Goal: Task Accomplishment & Management: Complete application form

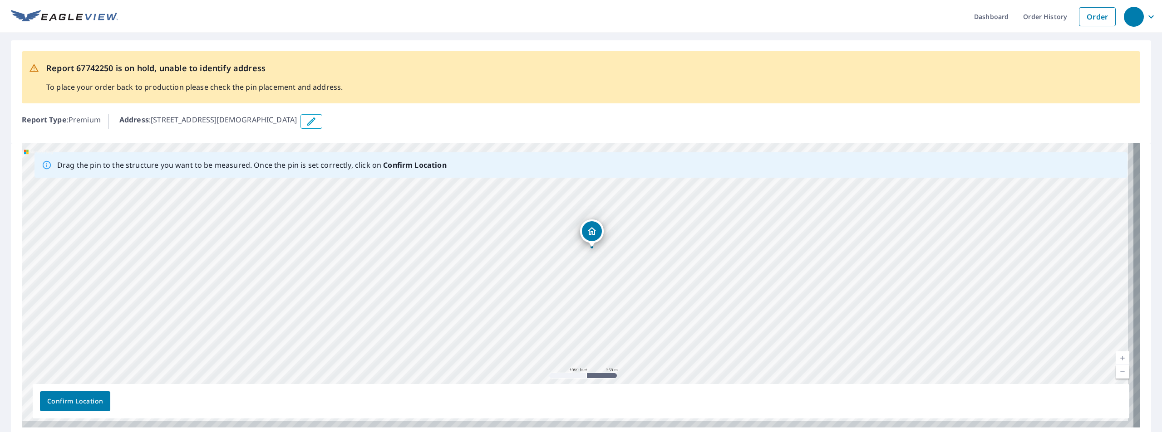
drag, startPoint x: 717, startPoint y: 324, endPoint x: 630, endPoint y: 246, distance: 116.3
click at [631, 246] on div "[STREET_ADDRESS][DEMOGRAPHIC_DATA]" at bounding box center [581, 285] width 1118 height 285
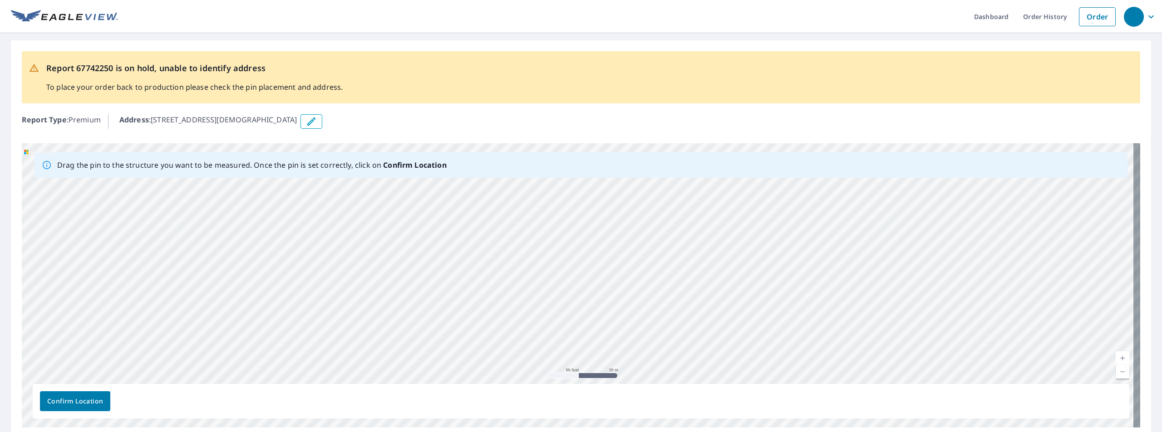
drag, startPoint x: 570, startPoint y: 266, endPoint x: 556, endPoint y: 389, distance: 123.8
click at [559, 397] on div "Drag the pin to the structure you want to be measured. Once the pin is set corr…" at bounding box center [581, 285] width 1118 height 285
click at [587, 292] on div "[STREET_ADDRESS][DEMOGRAPHIC_DATA]" at bounding box center [581, 285] width 1118 height 285
drag, startPoint x: 554, startPoint y: 278, endPoint x: 569, endPoint y: 395, distance: 118.5
click at [575, 404] on div "Drag the pin to the structure you want to be measured. Once the pin is set corr…" at bounding box center [581, 285] width 1118 height 285
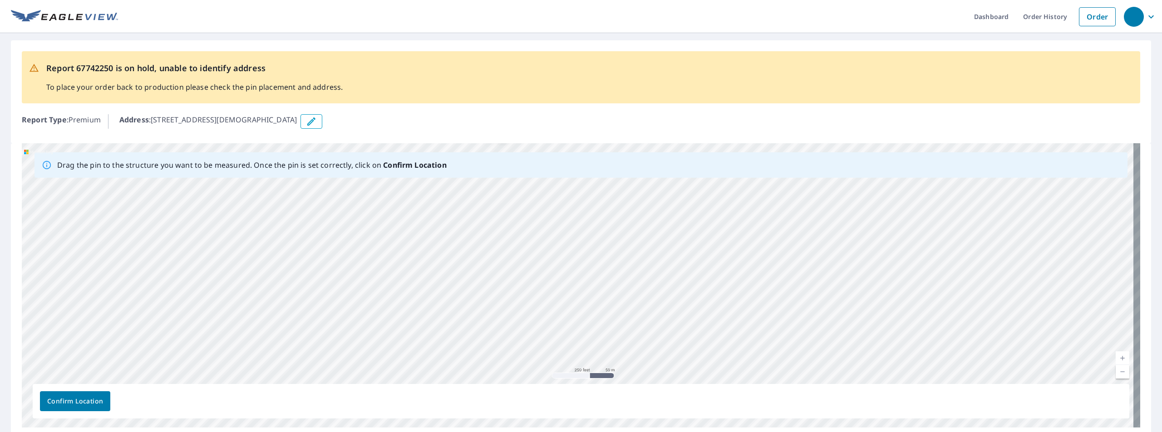
click at [540, 284] on div "[STREET_ADDRESS][DEMOGRAPHIC_DATA]" at bounding box center [581, 285] width 1118 height 285
drag, startPoint x: 527, startPoint y: 276, endPoint x: 565, endPoint y: 358, distance: 90.1
click at [568, 370] on div "[STREET_ADDRESS][DEMOGRAPHIC_DATA]" at bounding box center [581, 285] width 1118 height 285
drag, startPoint x: 473, startPoint y: 290, endPoint x: 514, endPoint y: 349, distance: 71.7
click at [515, 360] on div "[STREET_ADDRESS][DEMOGRAPHIC_DATA]" at bounding box center [581, 285] width 1118 height 285
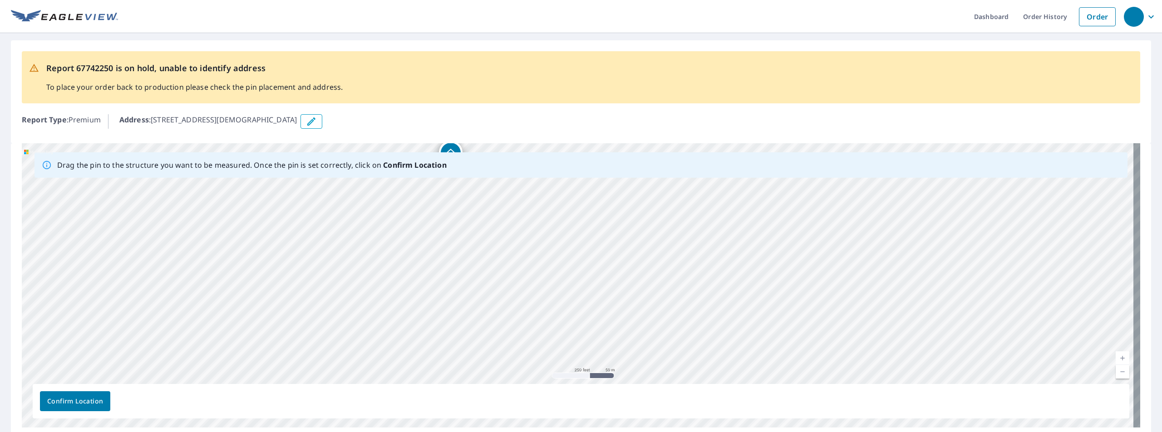
drag, startPoint x: 505, startPoint y: 289, endPoint x: 525, endPoint y: 350, distance: 64.4
click at [525, 350] on div "[STREET_ADDRESS][DEMOGRAPHIC_DATA]" at bounding box center [581, 285] width 1118 height 285
drag, startPoint x: 493, startPoint y: 265, endPoint x: 504, endPoint y: 290, distance: 27.4
click at [505, 329] on div "[STREET_ADDRESS][DEMOGRAPHIC_DATA]" at bounding box center [581, 285] width 1118 height 285
drag, startPoint x: 520, startPoint y: 290, endPoint x: 525, endPoint y: 321, distance: 31.2
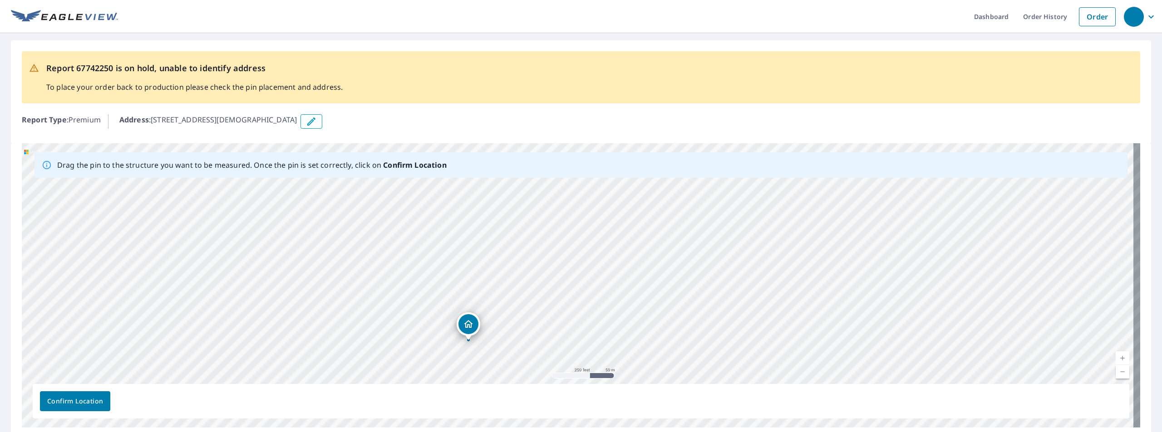
click at [525, 321] on div "[STREET_ADDRESS][DEMOGRAPHIC_DATA]" at bounding box center [581, 285] width 1118 height 285
drag, startPoint x: 477, startPoint y: 257, endPoint x: 473, endPoint y: 306, distance: 49.1
click at [472, 311] on div "[STREET_ADDRESS][DEMOGRAPHIC_DATA]" at bounding box center [581, 285] width 1118 height 285
drag, startPoint x: 467, startPoint y: 296, endPoint x: 509, endPoint y: 151, distance: 151.1
click at [503, 171] on div "Drag the pin to the structure you want to be measured. Once the pin is set corr…" at bounding box center [581, 285] width 1118 height 285
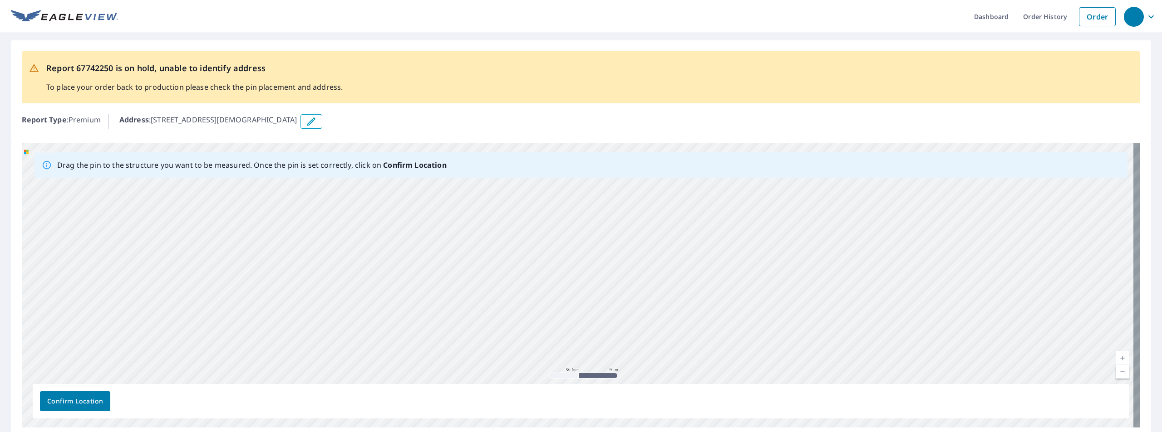
click at [506, 200] on div "[STREET_ADDRESS][DEMOGRAPHIC_DATA]" at bounding box center [581, 285] width 1118 height 285
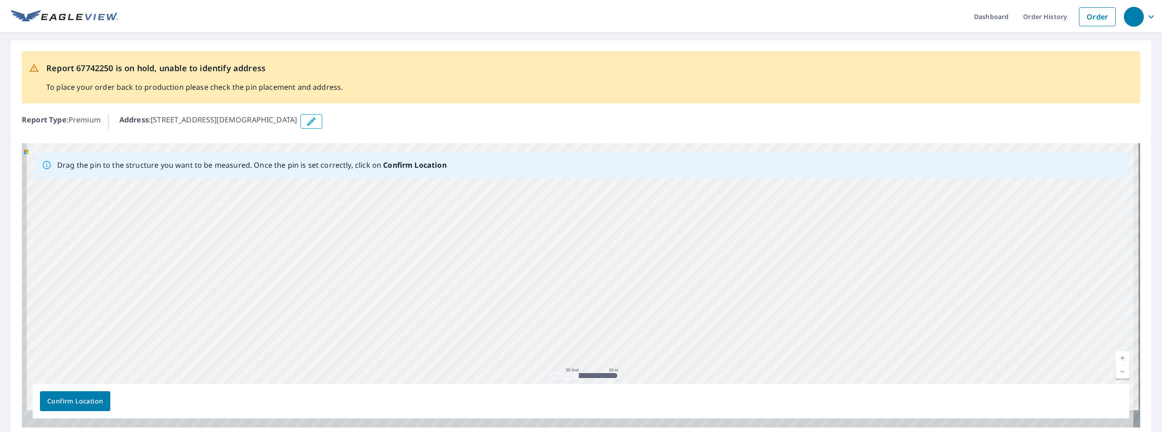
drag, startPoint x: 529, startPoint y: 287, endPoint x: 535, endPoint y: 245, distance: 42.7
click at [545, 219] on div "[STREET_ADDRESS][DEMOGRAPHIC_DATA]" at bounding box center [581, 285] width 1118 height 285
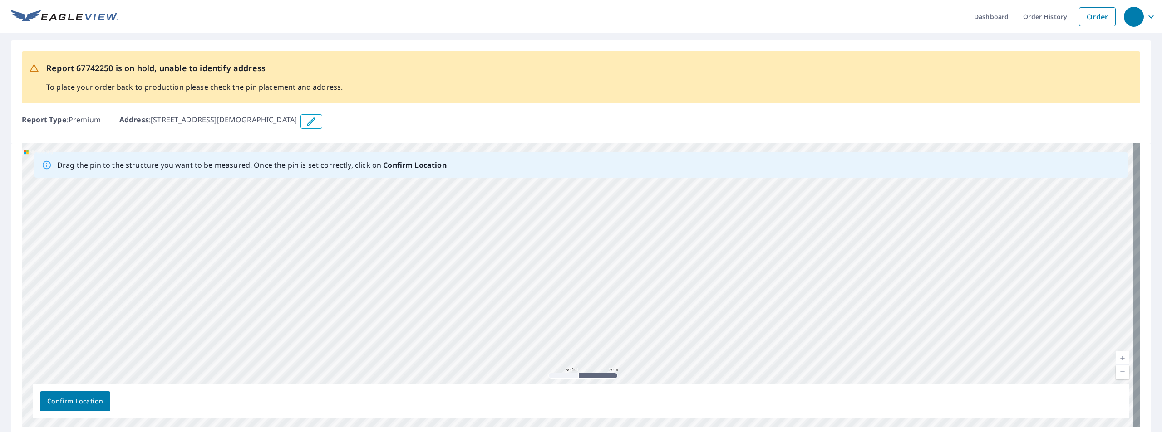
drag, startPoint x: 519, startPoint y: 310, endPoint x: 552, endPoint y: 206, distance: 109.5
click at [555, 212] on div "[STREET_ADDRESS][DEMOGRAPHIC_DATA]" at bounding box center [581, 285] width 1118 height 285
drag, startPoint x: 522, startPoint y: 263, endPoint x: 507, endPoint y: 388, distance: 126.1
click at [507, 388] on div "Drag the pin to the structure you want to be measured. Once the pin is set corr…" at bounding box center [581, 285] width 1118 height 285
click at [535, 283] on div "[STREET_ADDRESS][DEMOGRAPHIC_DATA]" at bounding box center [581, 285] width 1118 height 285
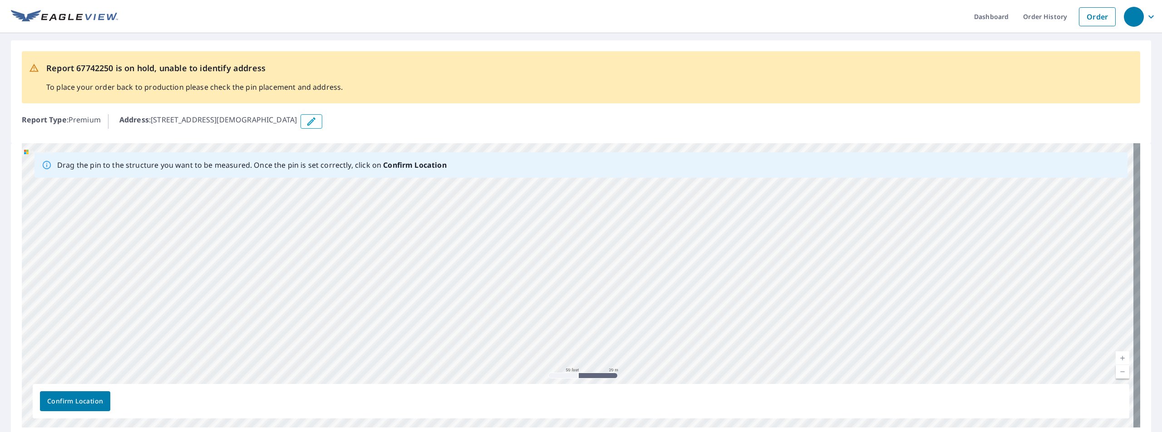
drag, startPoint x: 554, startPoint y: 269, endPoint x: 602, endPoint y: 336, distance: 82.3
click at [600, 335] on div "[STREET_ADDRESS][DEMOGRAPHIC_DATA]" at bounding box center [581, 285] width 1118 height 285
drag, startPoint x: 642, startPoint y: 278, endPoint x: 645, endPoint y: 187, distance: 91.2
click at [645, 192] on div "[STREET_ADDRESS][DEMOGRAPHIC_DATA]" at bounding box center [581, 285] width 1118 height 285
drag, startPoint x: 648, startPoint y: 322, endPoint x: 675, endPoint y: 197, distance: 128.1
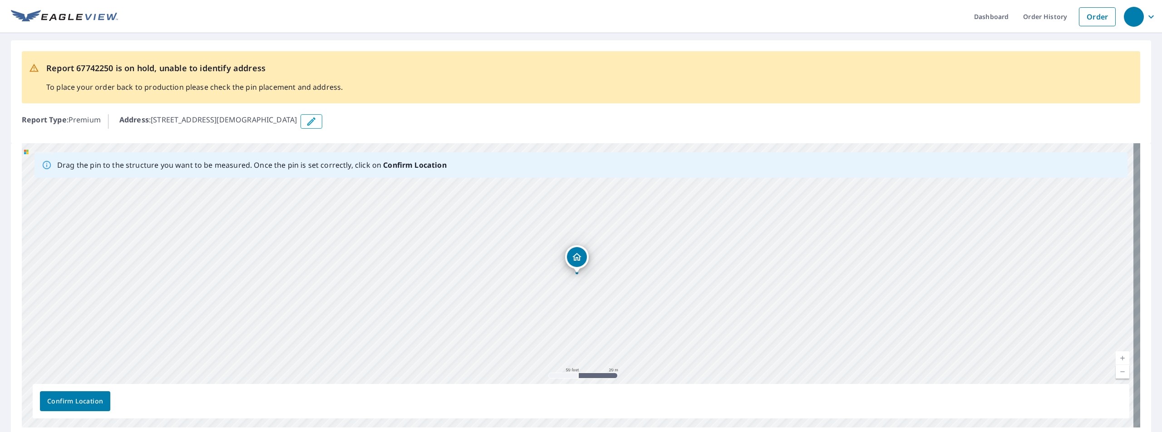
click at [675, 199] on div "[STREET_ADDRESS][DEMOGRAPHIC_DATA]" at bounding box center [581, 285] width 1118 height 285
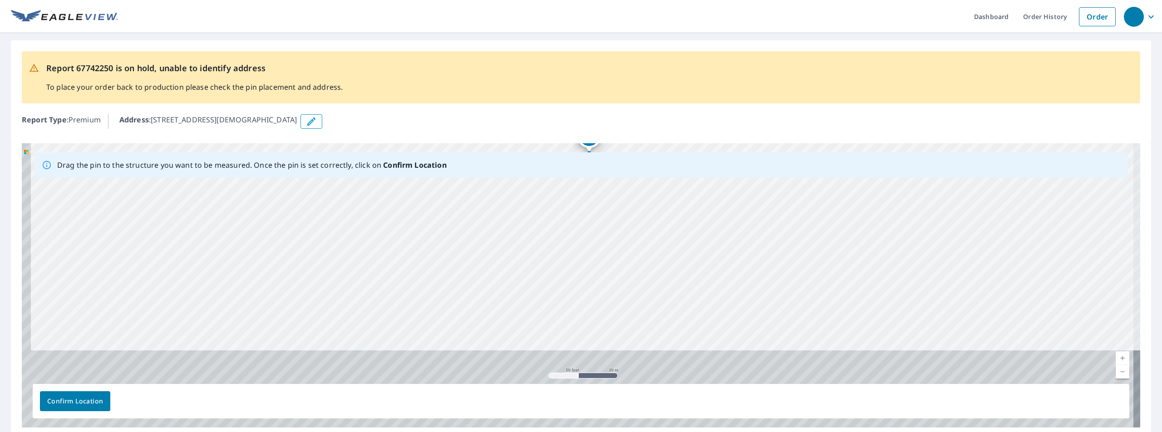
drag, startPoint x: 663, startPoint y: 314, endPoint x: 664, endPoint y: 192, distance: 121.6
click at [665, 186] on div "[STREET_ADDRESS][DEMOGRAPHIC_DATA]" at bounding box center [581, 285] width 1118 height 285
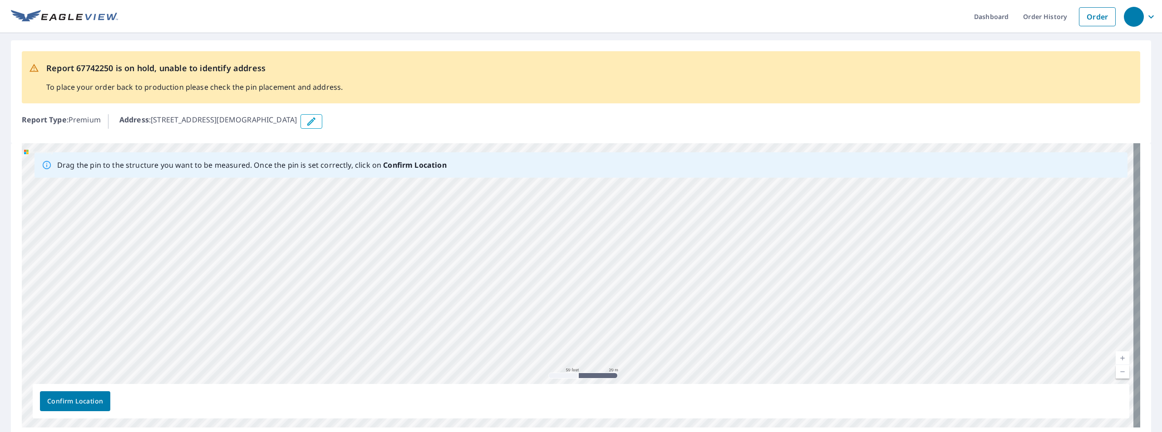
drag, startPoint x: 697, startPoint y: 296, endPoint x: 628, endPoint y: 201, distance: 116.9
click at [628, 202] on div "[STREET_ADDRESS][DEMOGRAPHIC_DATA]" at bounding box center [581, 285] width 1118 height 285
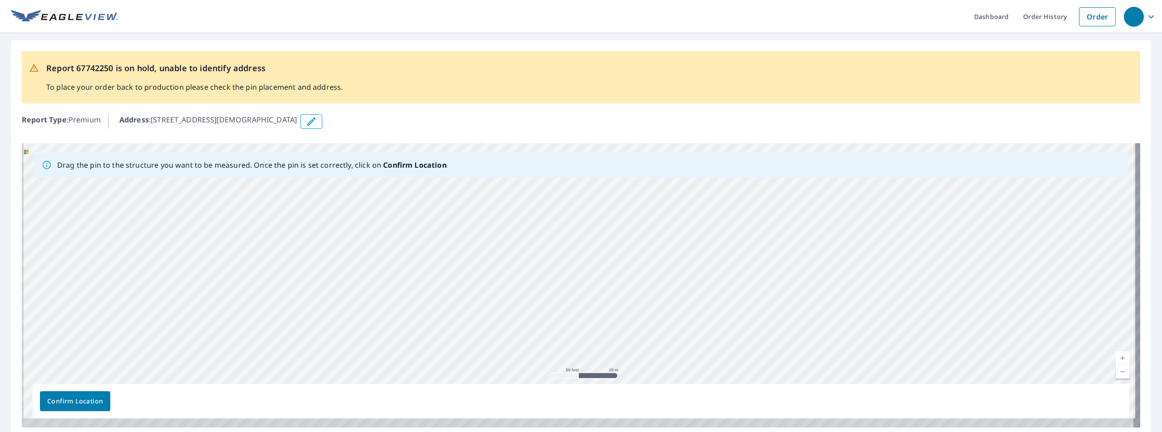
drag, startPoint x: 625, startPoint y: 327, endPoint x: 647, endPoint y: 193, distance: 135.6
click at [647, 194] on div "[STREET_ADDRESS][DEMOGRAPHIC_DATA]" at bounding box center [581, 285] width 1118 height 285
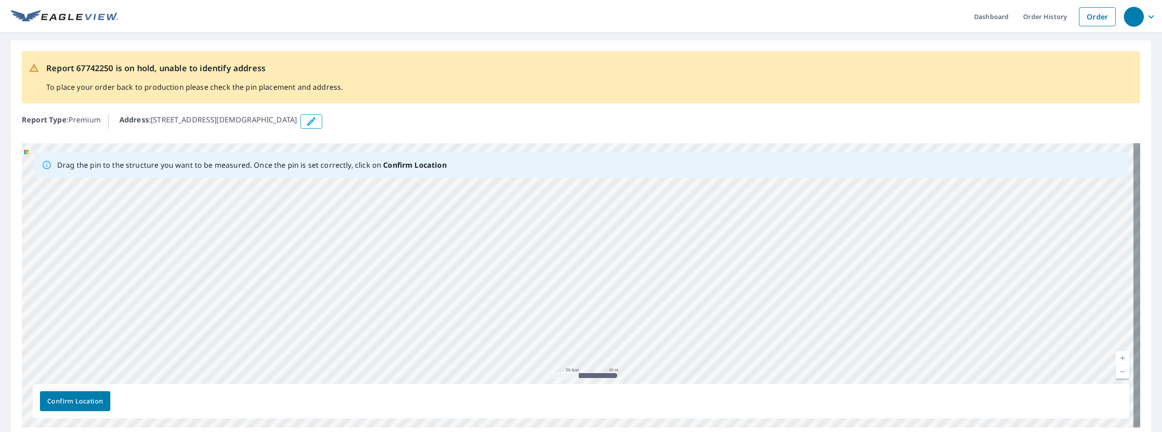
drag, startPoint x: 635, startPoint y: 297, endPoint x: 654, endPoint y: 177, distance: 121.8
click at [655, 174] on div "Drag the pin to the structure you want to be measured. Once the pin is set corr…" at bounding box center [581, 285] width 1118 height 285
drag, startPoint x: 677, startPoint y: 296, endPoint x: 646, endPoint y: 188, distance: 112.0
click at [656, 250] on div "[STREET_ADDRESS][DEMOGRAPHIC_DATA]" at bounding box center [581, 285] width 1118 height 285
drag, startPoint x: 668, startPoint y: 341, endPoint x: 687, endPoint y: 229, distance: 113.6
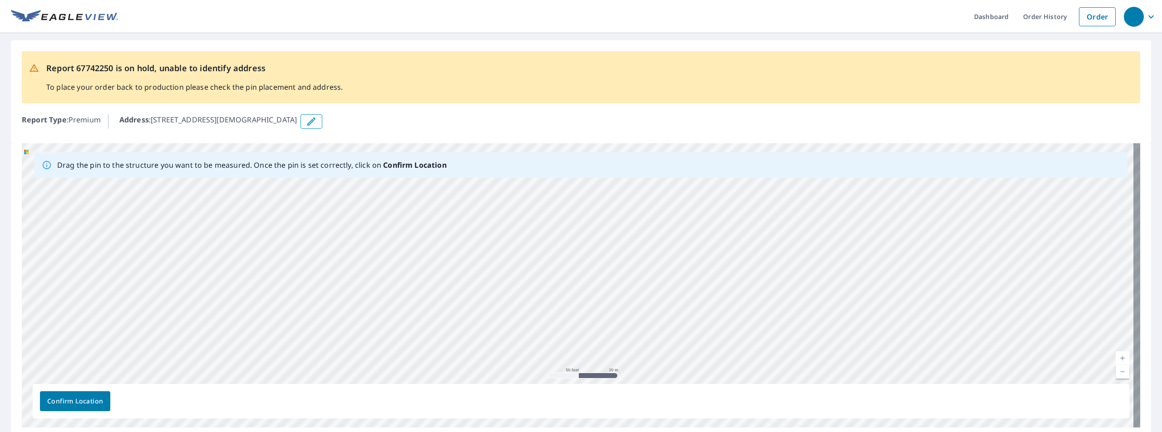
click at [682, 201] on div "[STREET_ADDRESS][DEMOGRAPHIC_DATA]" at bounding box center [581, 285] width 1118 height 285
drag, startPoint x: 657, startPoint y: 232, endPoint x: 637, endPoint y: 199, distance: 38.3
click at [637, 200] on div "[STREET_ADDRESS][DEMOGRAPHIC_DATA]" at bounding box center [581, 285] width 1118 height 285
drag, startPoint x: 598, startPoint y: 313, endPoint x: 598, endPoint y: 215, distance: 98.5
click at [598, 215] on div "[STREET_ADDRESS][DEMOGRAPHIC_DATA]" at bounding box center [581, 285] width 1118 height 285
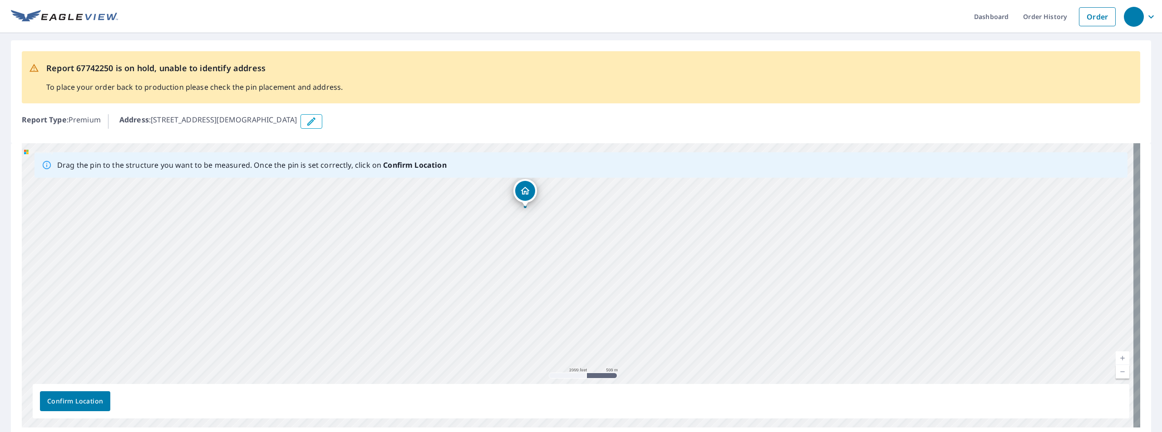
drag, startPoint x: 602, startPoint y: 273, endPoint x: 590, endPoint y: 352, distance: 80.3
click at [594, 359] on div "[STREET_ADDRESS][DEMOGRAPHIC_DATA]" at bounding box center [581, 285] width 1118 height 285
drag, startPoint x: 492, startPoint y: 260, endPoint x: 547, endPoint y: 309, distance: 73.6
click at [546, 315] on div "[STREET_ADDRESS][DEMOGRAPHIC_DATA]" at bounding box center [581, 285] width 1118 height 285
drag, startPoint x: 526, startPoint y: 316, endPoint x: 551, endPoint y: 335, distance: 31.5
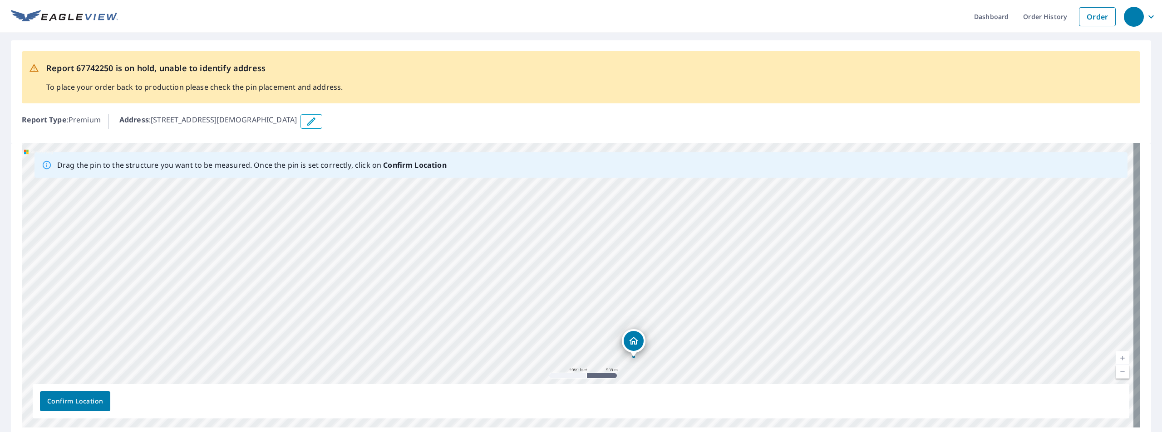
click at [549, 334] on div "[STREET_ADDRESS][DEMOGRAPHIC_DATA]" at bounding box center [581, 285] width 1118 height 285
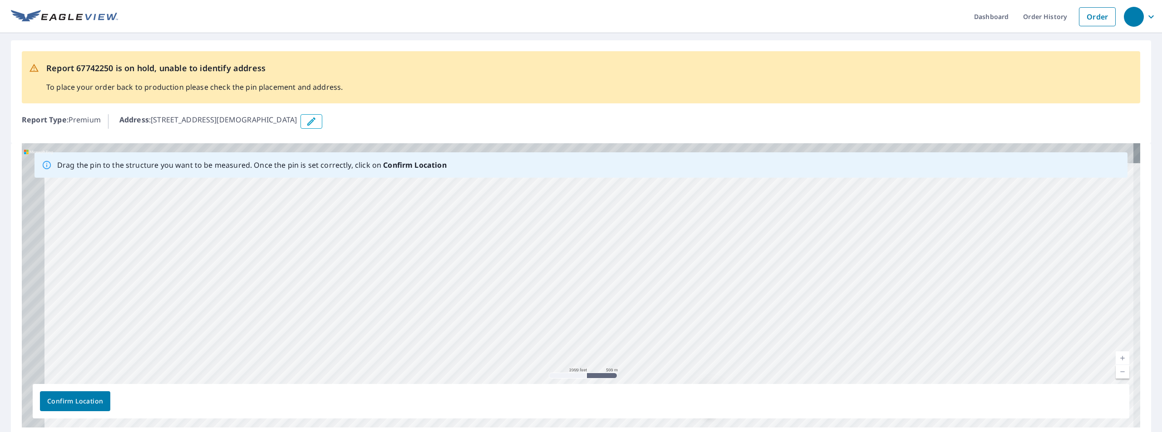
drag, startPoint x: 453, startPoint y: 281, endPoint x: 520, endPoint y: 329, distance: 82.0
click at [547, 369] on div "[STREET_ADDRESS][DEMOGRAPHIC_DATA]" at bounding box center [581, 285] width 1118 height 285
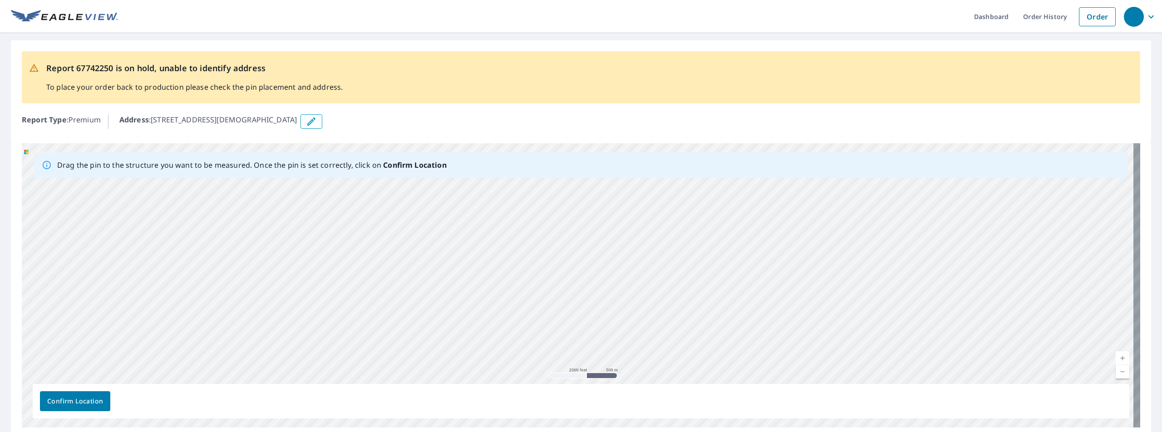
drag, startPoint x: 448, startPoint y: 280, endPoint x: 477, endPoint y: 308, distance: 40.8
click at [521, 360] on div "[STREET_ADDRESS][DEMOGRAPHIC_DATA]" at bounding box center [581, 285] width 1118 height 285
drag, startPoint x: 370, startPoint y: 244, endPoint x: 471, endPoint y: 352, distance: 147.7
click at [486, 369] on div "[STREET_ADDRESS][DEMOGRAPHIC_DATA]" at bounding box center [581, 285] width 1118 height 285
drag, startPoint x: 389, startPoint y: 279, endPoint x: 460, endPoint y: 332, distance: 88.4
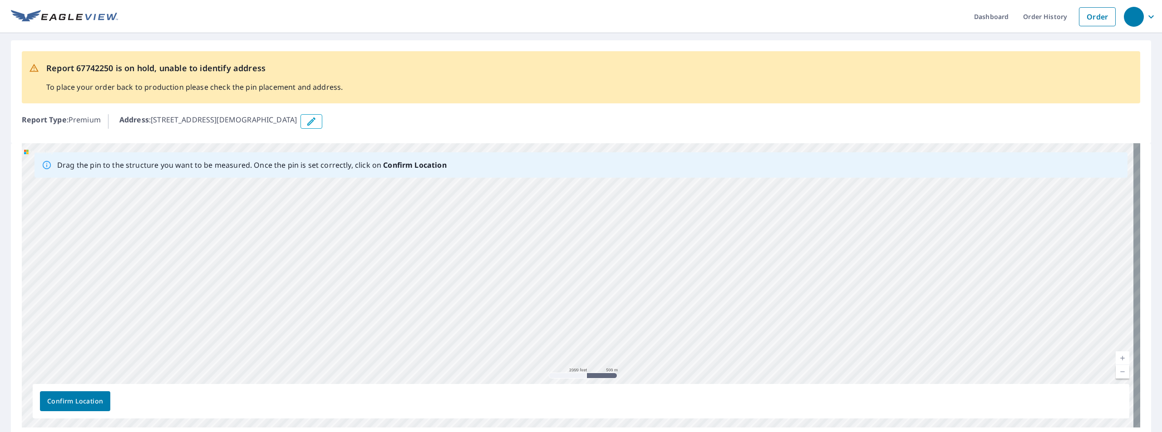
click at [478, 377] on div "[STREET_ADDRESS][DEMOGRAPHIC_DATA]" at bounding box center [581, 285] width 1118 height 285
drag, startPoint x: 473, startPoint y: 275, endPoint x: 344, endPoint y: 163, distance: 171.4
click at [342, 133] on div "Report 67742250 is on hold, unable to identify address To place your order back…" at bounding box center [581, 239] width 1162 height 413
drag, startPoint x: 505, startPoint y: 262, endPoint x: 349, endPoint y: 169, distance: 181.7
click at [377, 175] on div "Drag the pin to the structure you want to be measured. Once the pin is set corr…" at bounding box center [581, 285] width 1118 height 285
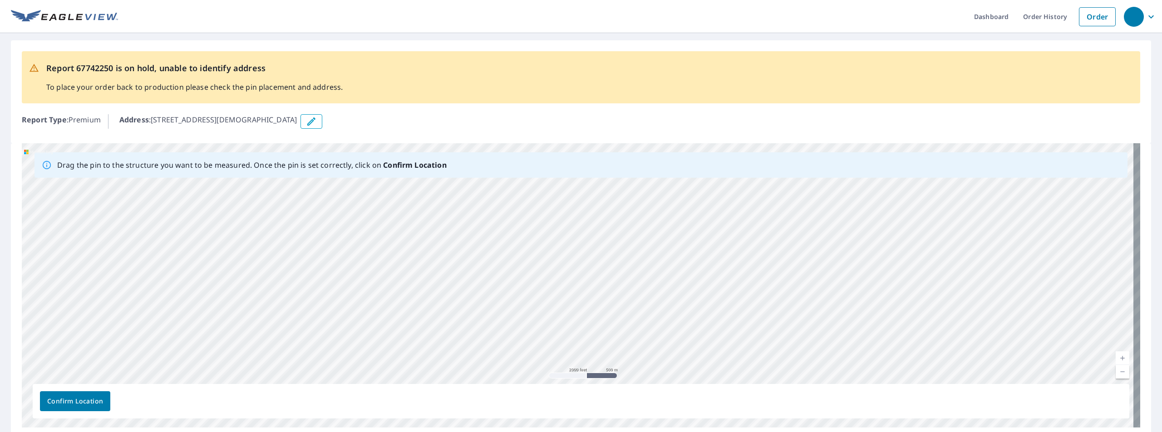
drag, startPoint x: 502, startPoint y: 285, endPoint x: 491, endPoint y: 285, distance: 10.9
click at [486, 277] on div "[STREET_ADDRESS][DEMOGRAPHIC_DATA]" at bounding box center [581, 285] width 1118 height 285
drag, startPoint x: 643, startPoint y: 289, endPoint x: 432, endPoint y: 189, distance: 233.0
click at [476, 197] on div "[STREET_ADDRESS][DEMOGRAPHIC_DATA]" at bounding box center [581, 285] width 1118 height 285
drag, startPoint x: 586, startPoint y: 313, endPoint x: 520, endPoint y: 210, distance: 123.1
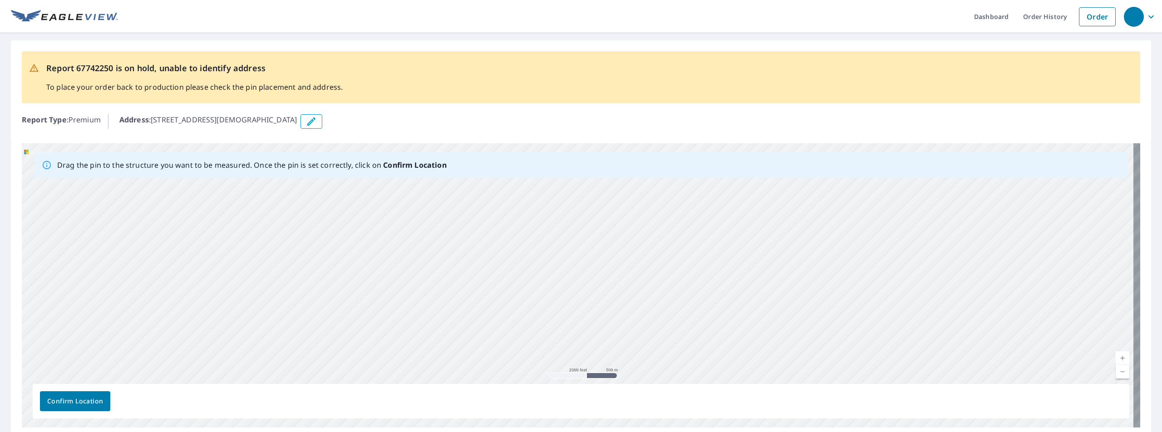
click at [522, 211] on div "[STREET_ADDRESS][DEMOGRAPHIC_DATA]" at bounding box center [581, 285] width 1118 height 285
drag, startPoint x: 550, startPoint y: 295, endPoint x: 497, endPoint y: 250, distance: 69.2
click at [443, 199] on div "[STREET_ADDRESS][DEMOGRAPHIC_DATA]" at bounding box center [581, 285] width 1118 height 285
drag, startPoint x: 544, startPoint y: 288, endPoint x: 485, endPoint y: 204, distance: 103.0
click at [485, 204] on div "[STREET_ADDRESS][DEMOGRAPHIC_DATA]" at bounding box center [581, 285] width 1118 height 285
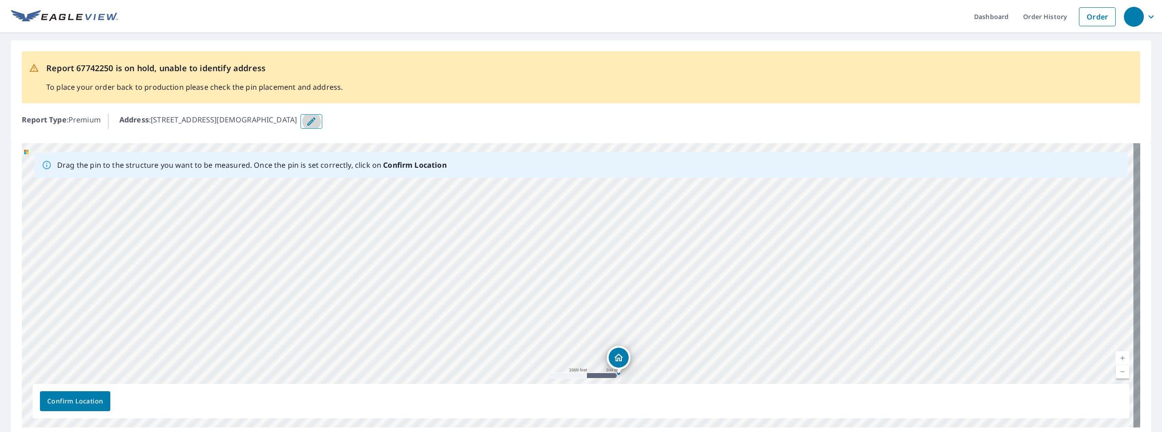
click at [300, 123] on button "button" at bounding box center [311, 121] width 22 height 15
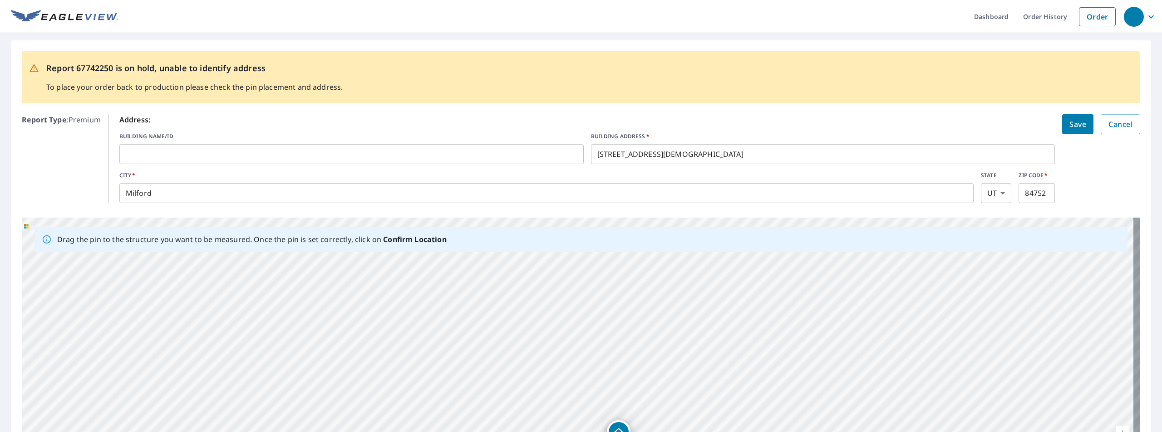
click at [1041, 194] on input "84752" at bounding box center [1036, 193] width 36 height 25
type input "84751"
click at [1064, 132] on button "Save" at bounding box center [1077, 124] width 31 height 20
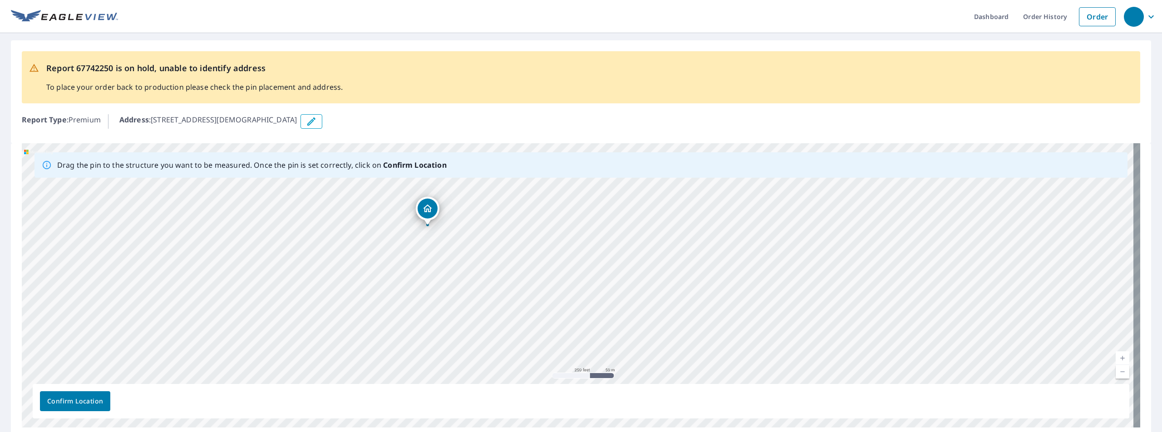
drag, startPoint x: 482, startPoint y: 268, endPoint x: 527, endPoint y: 307, distance: 59.5
click at [529, 310] on div "[STREET_ADDRESS][DEMOGRAPHIC_DATA]" at bounding box center [581, 285] width 1118 height 285
drag, startPoint x: 426, startPoint y: 237, endPoint x: 448, endPoint y: 260, distance: 31.4
click at [448, 260] on div "[STREET_ADDRESS][DEMOGRAPHIC_DATA]" at bounding box center [581, 285] width 1118 height 285
drag, startPoint x: 379, startPoint y: 272, endPoint x: 394, endPoint y: 302, distance: 33.3
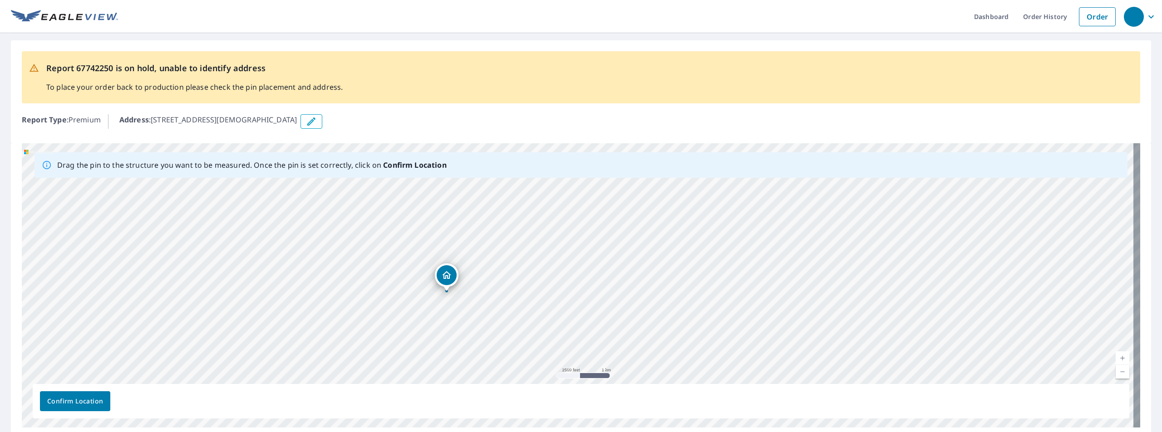
click at [398, 312] on div "[STREET_ADDRESS][DEMOGRAPHIC_DATA]" at bounding box center [581, 285] width 1118 height 285
drag, startPoint x: 344, startPoint y: 285, endPoint x: 339, endPoint y: 313, distance: 29.2
click at [339, 315] on div "[STREET_ADDRESS][DEMOGRAPHIC_DATA]" at bounding box center [581, 285] width 1118 height 285
drag, startPoint x: 307, startPoint y: 292, endPoint x: 292, endPoint y: 133, distance: 159.1
click at [292, 133] on div "Report 67742250 is on hold, unable to identify address To place your order back…" at bounding box center [581, 239] width 1162 height 413
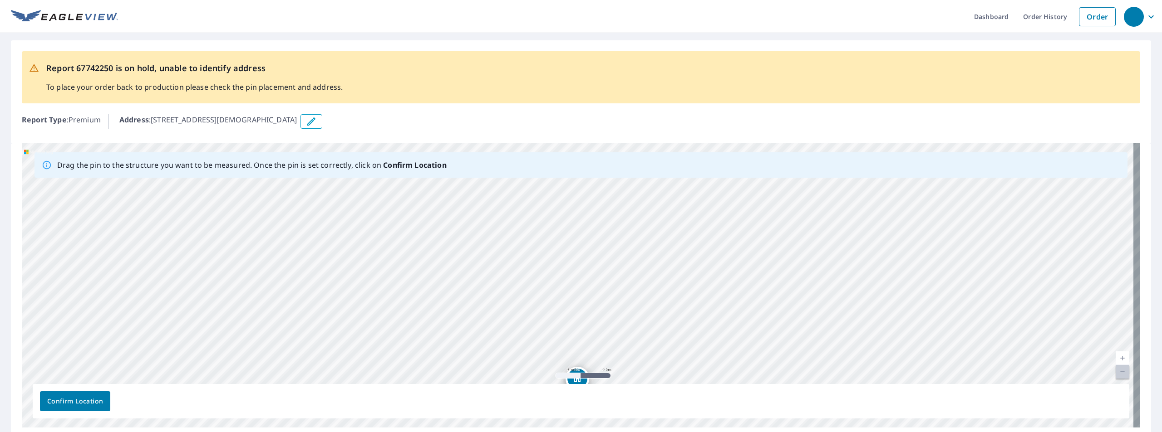
click at [415, 250] on div "[STREET_ADDRESS][DEMOGRAPHIC_DATA]" at bounding box center [581, 285] width 1118 height 285
drag, startPoint x: 554, startPoint y: 368, endPoint x: 466, endPoint y: 208, distance: 182.6
drag, startPoint x: 574, startPoint y: 265, endPoint x: 562, endPoint y: 212, distance: 54.0
click at [560, 211] on div "[STREET_ADDRESS][DEMOGRAPHIC_DATA]" at bounding box center [581, 285] width 1118 height 285
drag, startPoint x: 643, startPoint y: 265, endPoint x: 635, endPoint y: 302, distance: 38.1
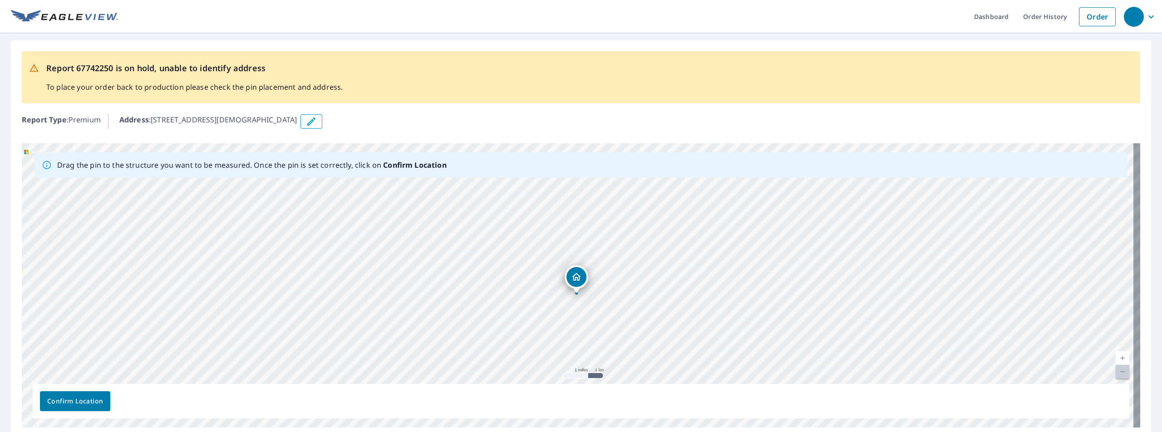
click at [636, 302] on div "[STREET_ADDRESS][DEMOGRAPHIC_DATA]" at bounding box center [581, 285] width 1118 height 285
drag, startPoint x: 566, startPoint y: 309, endPoint x: 552, endPoint y: 234, distance: 77.1
click at [552, 234] on div "[STREET_ADDRESS][DEMOGRAPHIC_DATA]" at bounding box center [581, 285] width 1118 height 285
drag, startPoint x: 559, startPoint y: 291, endPoint x: 543, endPoint y: 331, distance: 42.7
click at [550, 334] on div "[STREET_ADDRESS][DEMOGRAPHIC_DATA]" at bounding box center [581, 285] width 1118 height 285
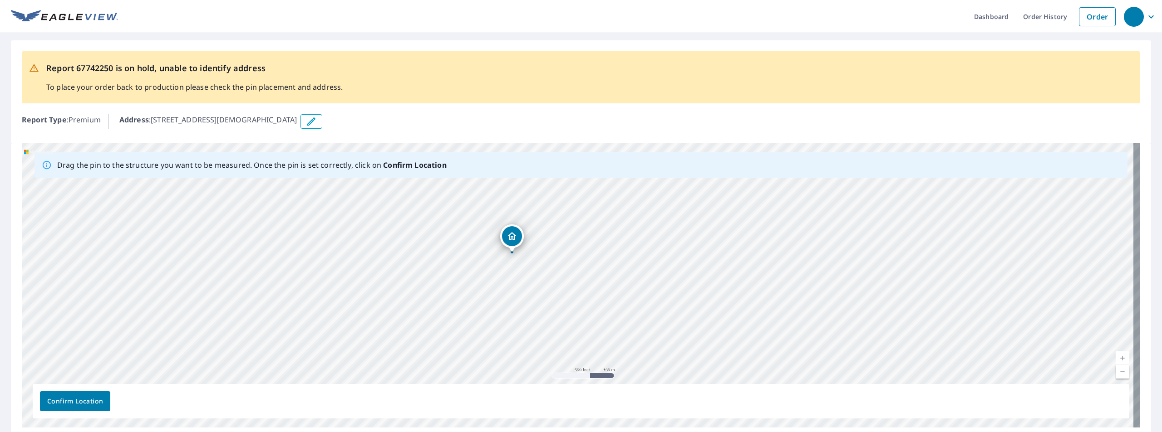
drag, startPoint x: 595, startPoint y: 267, endPoint x: 578, endPoint y: 292, distance: 30.7
click at [584, 298] on div "[STREET_ADDRESS][DEMOGRAPHIC_DATA]" at bounding box center [581, 285] width 1118 height 285
drag, startPoint x: 520, startPoint y: 236, endPoint x: 607, endPoint y: 237, distance: 86.7
click at [609, 242] on div "[STREET_ADDRESS][DEMOGRAPHIC_DATA]" at bounding box center [581, 285] width 1118 height 285
drag, startPoint x: 432, startPoint y: 279, endPoint x: 474, endPoint y: 255, distance: 48.8
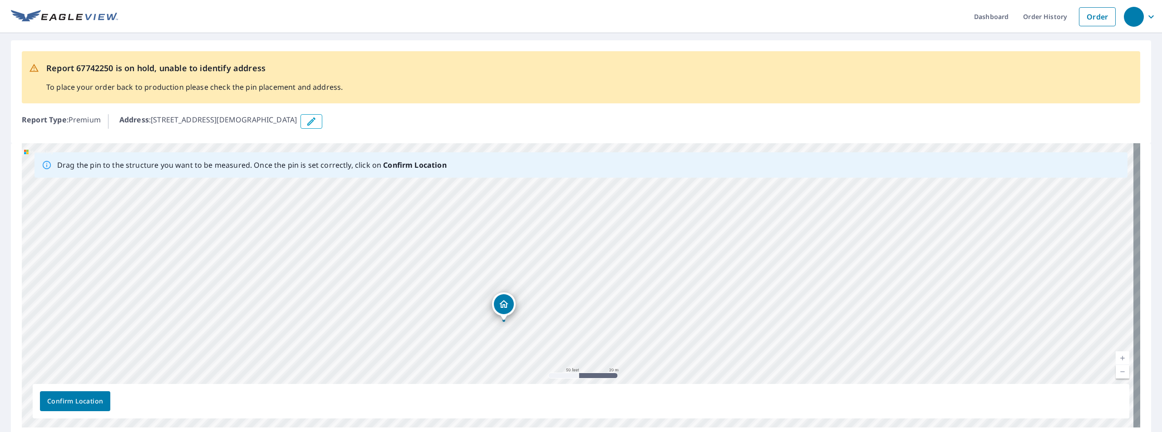
click at [474, 255] on div "[STREET_ADDRESS][DEMOGRAPHIC_DATA]" at bounding box center [581, 285] width 1118 height 285
drag, startPoint x: 495, startPoint y: 302, endPoint x: 480, endPoint y: 258, distance: 46.5
click at [483, 257] on div "[STREET_ADDRESS][DEMOGRAPHIC_DATA]" at bounding box center [581, 285] width 1118 height 285
drag, startPoint x: 493, startPoint y: 280, endPoint x: 492, endPoint y: 207, distance: 72.6
click at [493, 209] on div "[STREET_ADDRESS][DEMOGRAPHIC_DATA]" at bounding box center [581, 285] width 1118 height 285
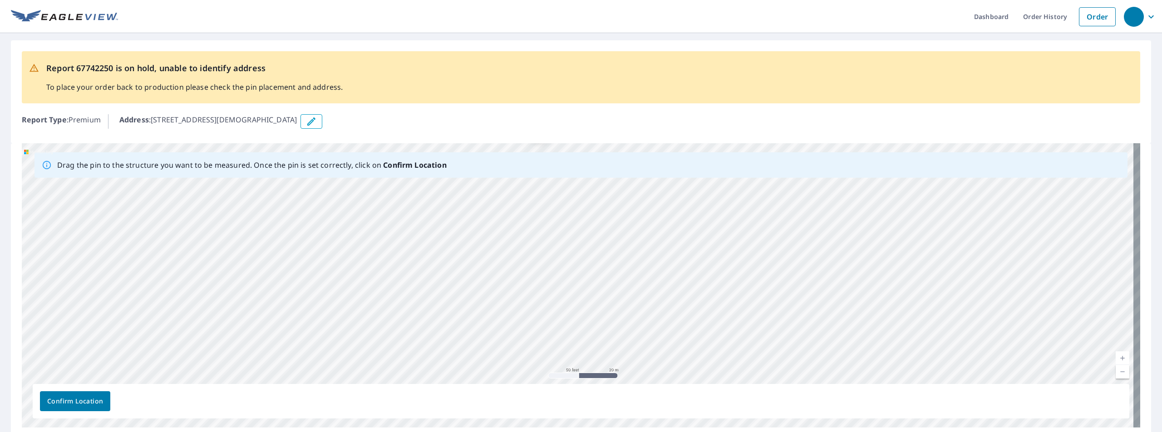
drag, startPoint x: 506, startPoint y: 302, endPoint x: 498, endPoint y: 203, distance: 99.3
click at [499, 206] on div "[STREET_ADDRESS][DEMOGRAPHIC_DATA]" at bounding box center [581, 285] width 1118 height 285
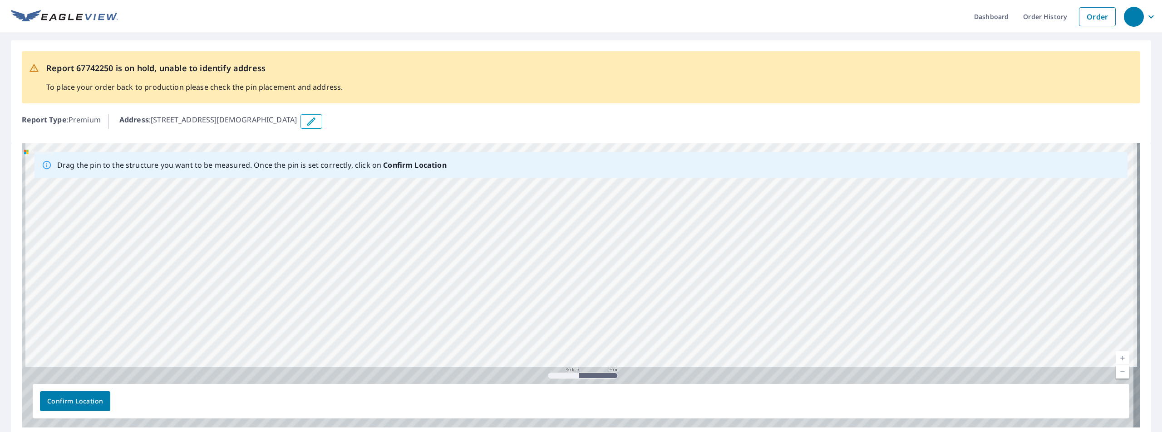
drag, startPoint x: 502, startPoint y: 280, endPoint x: 504, endPoint y: 215, distance: 64.9
click at [504, 215] on div "[STREET_ADDRESS][DEMOGRAPHIC_DATA]" at bounding box center [581, 285] width 1118 height 285
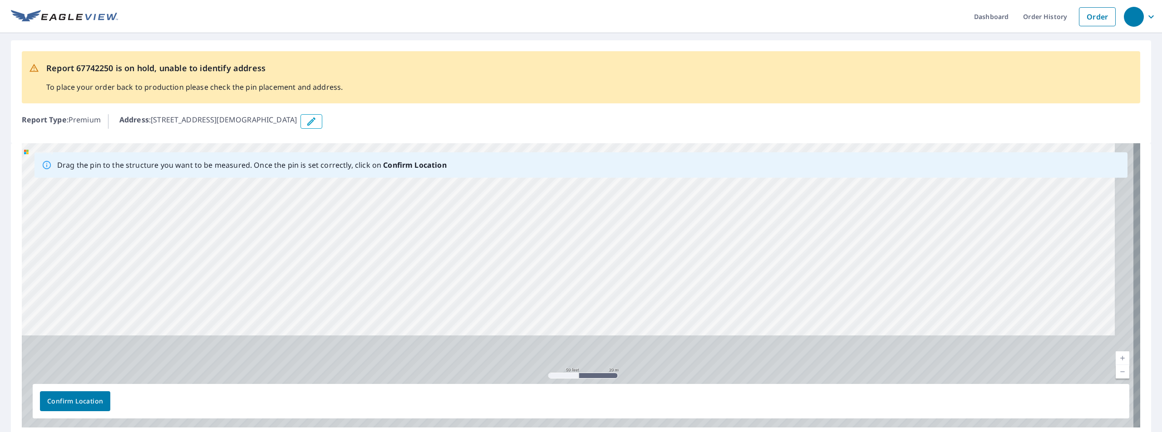
drag, startPoint x: 494, startPoint y: 233, endPoint x: 476, endPoint y: 173, distance: 62.2
click at [477, 171] on div "Drag the pin to the structure you want to be measured. Once the pin is set corr…" at bounding box center [581, 285] width 1118 height 285
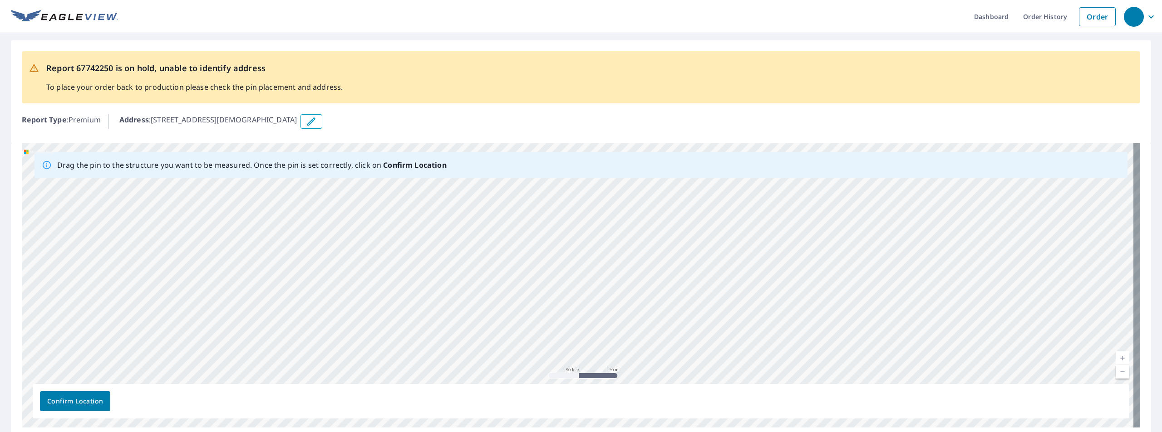
click at [472, 204] on div "[STREET_ADDRESS][DEMOGRAPHIC_DATA]" at bounding box center [581, 285] width 1118 height 285
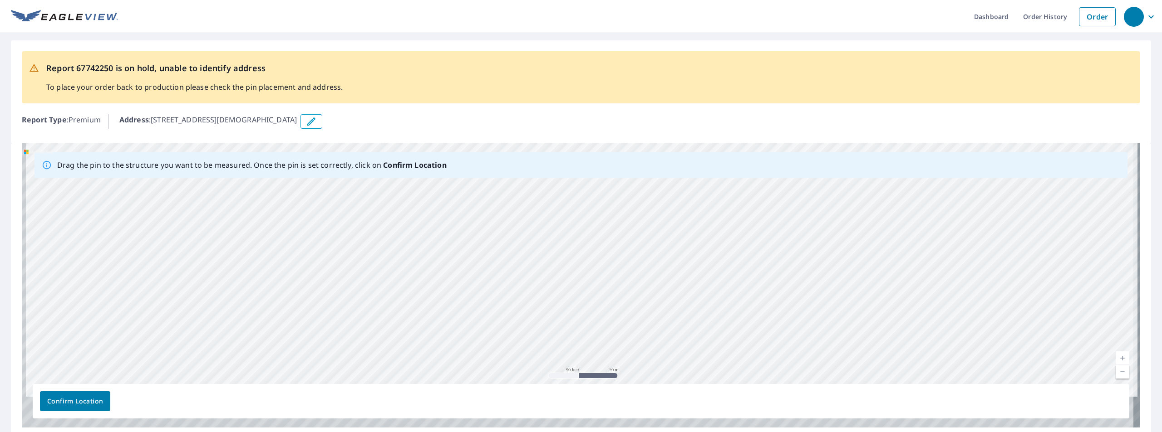
drag, startPoint x: 519, startPoint y: 246, endPoint x: 520, endPoint y: 222, distance: 24.1
click at [521, 221] on div "[STREET_ADDRESS][DEMOGRAPHIC_DATA]" at bounding box center [581, 285] width 1118 height 285
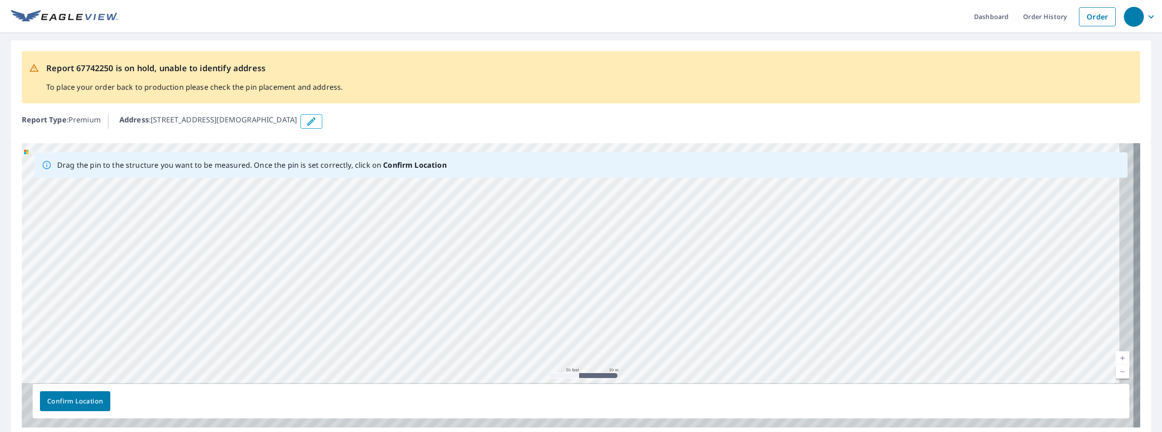
drag, startPoint x: 512, startPoint y: 295, endPoint x: 486, endPoint y: 217, distance: 82.4
click at [487, 221] on div "[STREET_ADDRESS][DEMOGRAPHIC_DATA]" at bounding box center [581, 285] width 1118 height 285
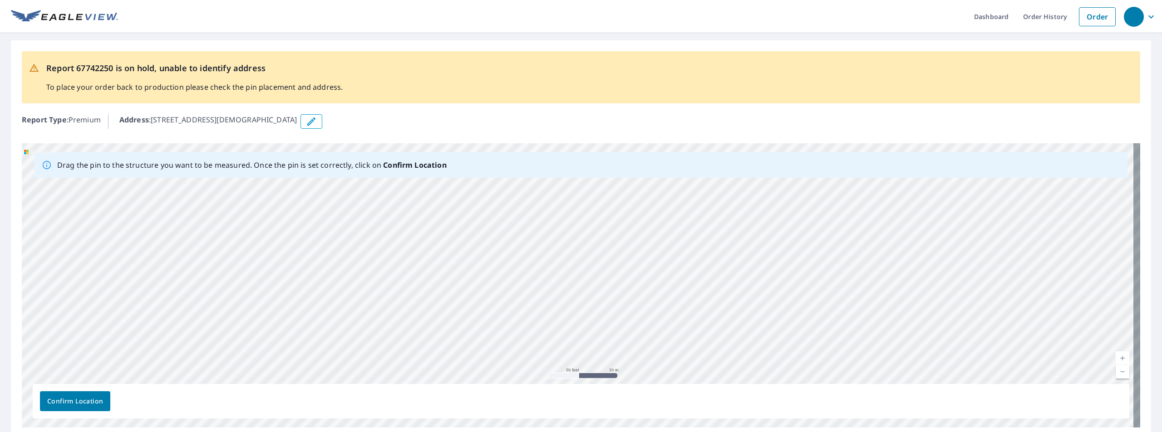
drag, startPoint x: 513, startPoint y: 295, endPoint x: 516, endPoint y: 224, distance: 70.9
click at [523, 213] on div "[STREET_ADDRESS][DEMOGRAPHIC_DATA]" at bounding box center [581, 285] width 1118 height 285
drag, startPoint x: 523, startPoint y: 304, endPoint x: 525, endPoint y: 221, distance: 83.1
click at [525, 221] on div "[STREET_ADDRESS][DEMOGRAPHIC_DATA]" at bounding box center [581, 285] width 1118 height 285
drag, startPoint x: 577, startPoint y: 294, endPoint x: 569, endPoint y: 204, distance: 90.6
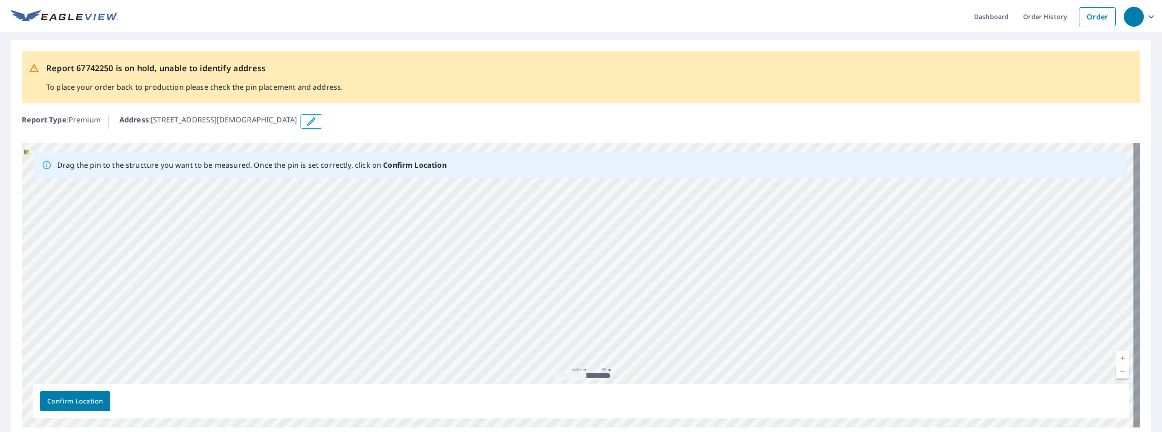
click at [570, 208] on div "[STREET_ADDRESS][DEMOGRAPHIC_DATA]" at bounding box center [581, 285] width 1118 height 285
drag, startPoint x: 592, startPoint y: 297, endPoint x: 623, endPoint y: 394, distance: 102.5
click at [623, 395] on div "Drag the pin to the structure you want to be measured. Once the pin is set corr…" at bounding box center [581, 285] width 1118 height 285
drag, startPoint x: 603, startPoint y: 278, endPoint x: 567, endPoint y: 338, distance: 69.8
click at [579, 346] on div "[STREET_ADDRESS][DEMOGRAPHIC_DATA]" at bounding box center [581, 285] width 1118 height 285
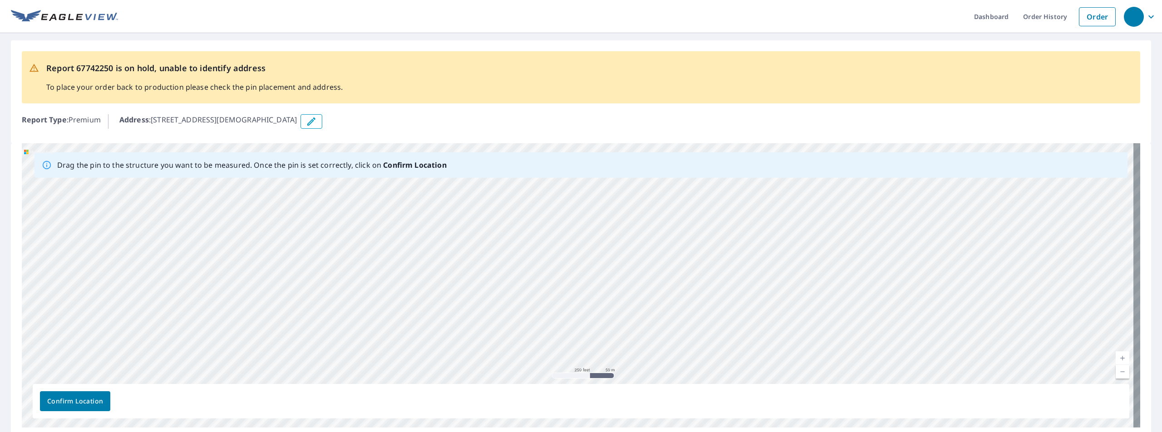
drag, startPoint x: 552, startPoint y: 255, endPoint x: 533, endPoint y: 349, distance: 96.3
click at [534, 349] on div "[STREET_ADDRESS][DEMOGRAPHIC_DATA]" at bounding box center [581, 285] width 1118 height 285
drag, startPoint x: 543, startPoint y: 304, endPoint x: 529, endPoint y: 334, distance: 33.5
click at [529, 337] on div "[STREET_ADDRESS][DEMOGRAPHIC_DATA]" at bounding box center [581, 285] width 1118 height 285
drag, startPoint x: 527, startPoint y: 266, endPoint x: 516, endPoint y: 289, distance: 25.2
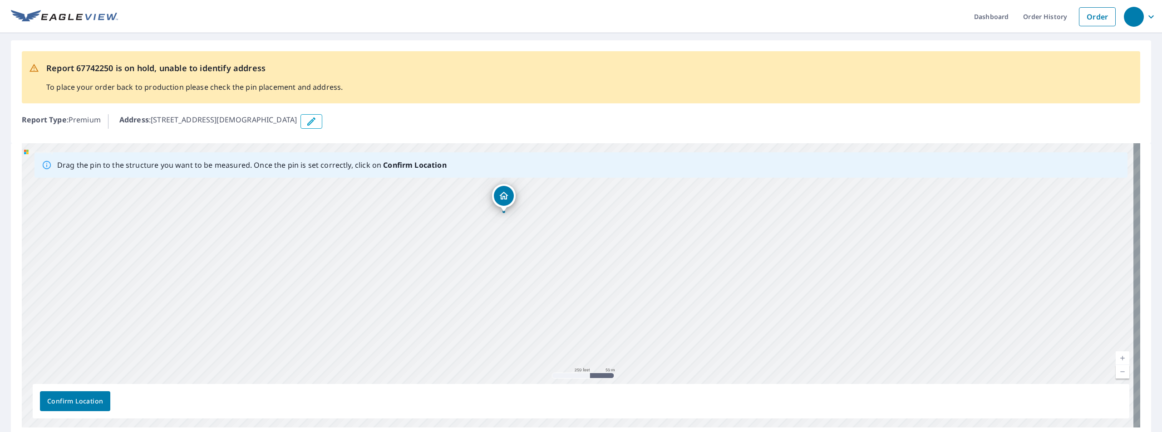
click at [533, 319] on div "[STREET_ADDRESS][DEMOGRAPHIC_DATA]" at bounding box center [581, 285] width 1118 height 285
drag, startPoint x: 462, startPoint y: 326, endPoint x: 450, endPoint y: 303, distance: 26.0
click at [459, 335] on div "[STREET_ADDRESS][DEMOGRAPHIC_DATA]" at bounding box center [581, 285] width 1118 height 285
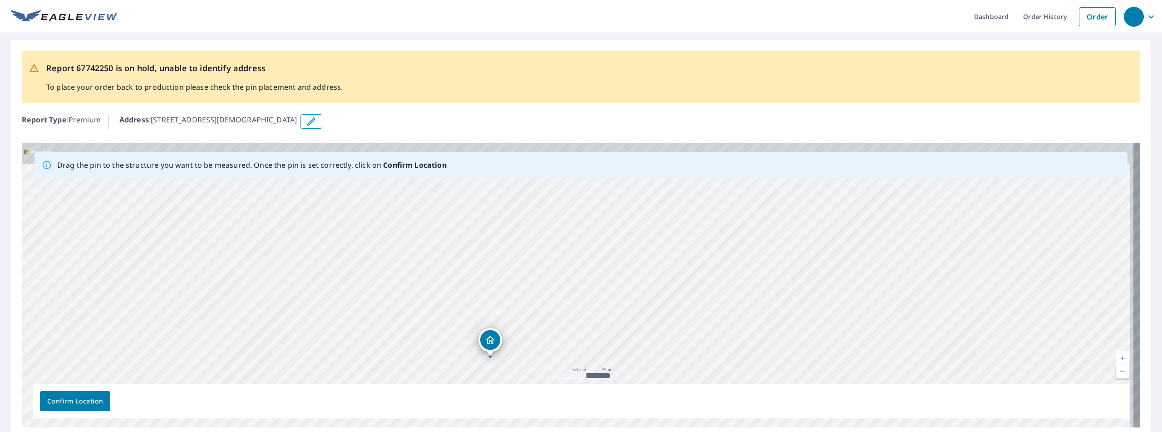
drag, startPoint x: 466, startPoint y: 254, endPoint x: 468, endPoint y: 303, distance: 49.0
click at [468, 303] on div "[STREET_ADDRESS][DEMOGRAPHIC_DATA]" at bounding box center [581, 285] width 1118 height 285
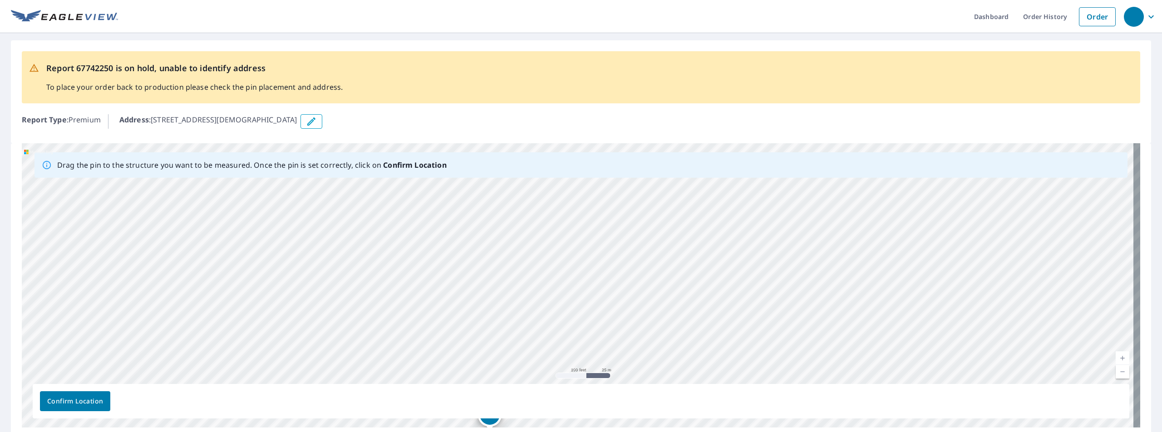
drag, startPoint x: 458, startPoint y: 303, endPoint x: 450, endPoint y: 302, distance: 8.3
click at [455, 305] on div "[STREET_ADDRESS][DEMOGRAPHIC_DATA]" at bounding box center [581, 285] width 1118 height 285
drag, startPoint x: 458, startPoint y: 299, endPoint x: 462, endPoint y: 136, distance: 162.5
click at [461, 137] on div "Report 67742250 is on hold, unable to identify address To place your order back…" at bounding box center [581, 239] width 1162 height 413
click at [439, 212] on div "[STREET_ADDRESS][DEMOGRAPHIC_DATA]" at bounding box center [581, 285] width 1118 height 285
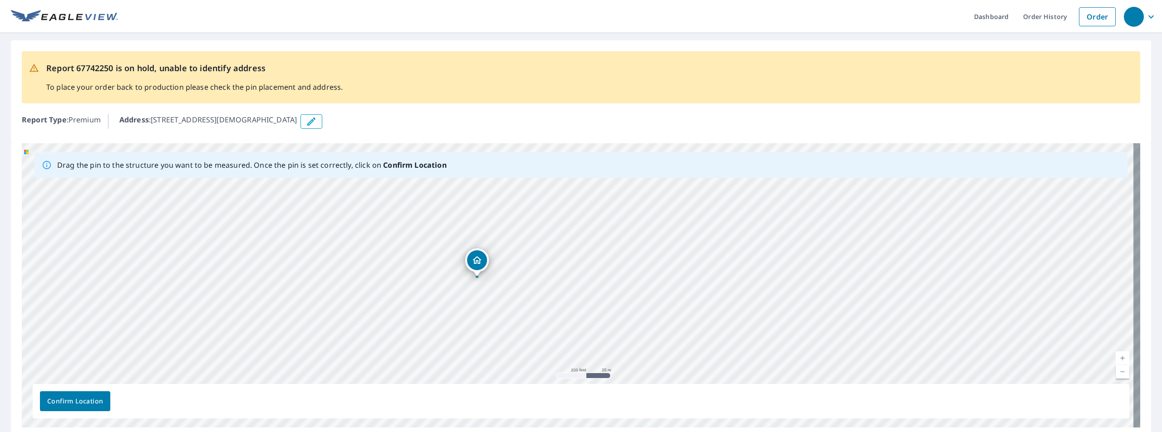
drag, startPoint x: 551, startPoint y: 316, endPoint x: 549, endPoint y: 257, distance: 59.0
click at [549, 258] on div "[STREET_ADDRESS][DEMOGRAPHIC_DATA]" at bounding box center [581, 285] width 1118 height 285
drag, startPoint x: 560, startPoint y: 290, endPoint x: 565, endPoint y: 256, distance: 34.1
click at [566, 256] on div "[STREET_ADDRESS][DEMOGRAPHIC_DATA]" at bounding box center [581, 285] width 1118 height 285
drag, startPoint x: 479, startPoint y: 253, endPoint x: 463, endPoint y: 312, distance: 60.7
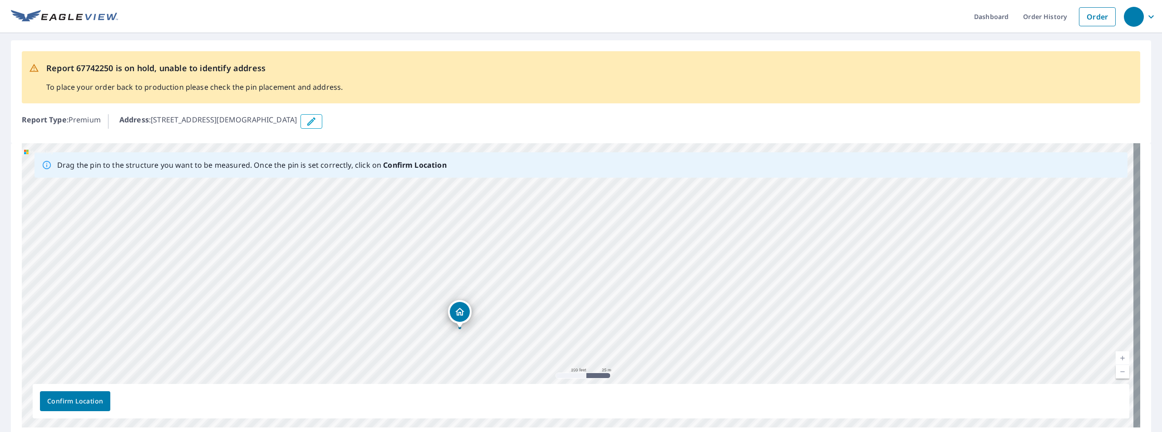
click at [463, 312] on div "[STREET_ADDRESS][DEMOGRAPHIC_DATA]" at bounding box center [581, 285] width 1118 height 285
drag, startPoint x: 541, startPoint y: 280, endPoint x: 551, endPoint y: 333, distance: 53.6
click at [557, 359] on div "[STREET_ADDRESS][DEMOGRAPHIC_DATA]" at bounding box center [581, 285] width 1118 height 285
drag, startPoint x: 496, startPoint y: 263, endPoint x: 489, endPoint y: 262, distance: 7.3
click at [489, 262] on div "[STREET_ADDRESS][DEMOGRAPHIC_DATA]" at bounding box center [581, 285] width 1118 height 285
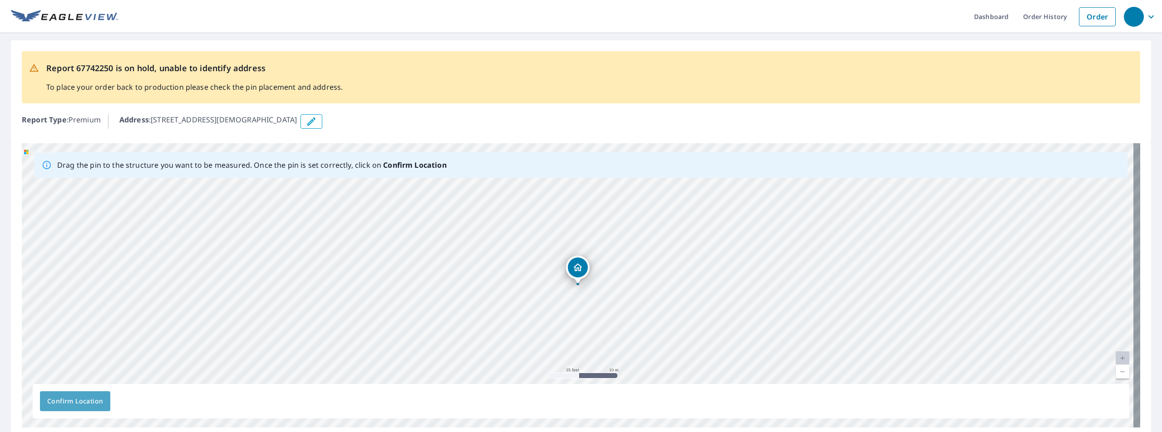
click at [73, 402] on span "Confirm Location" at bounding box center [75, 401] width 56 height 11
